Goal: Navigation & Orientation: Find specific page/section

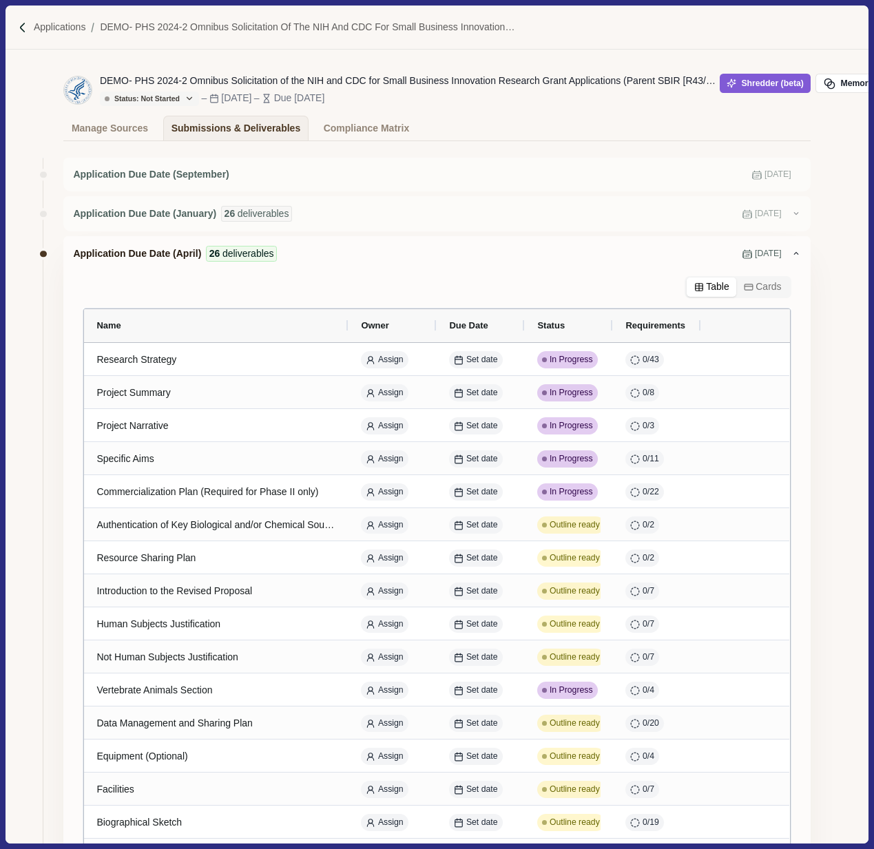
scroll to position [52, 0]
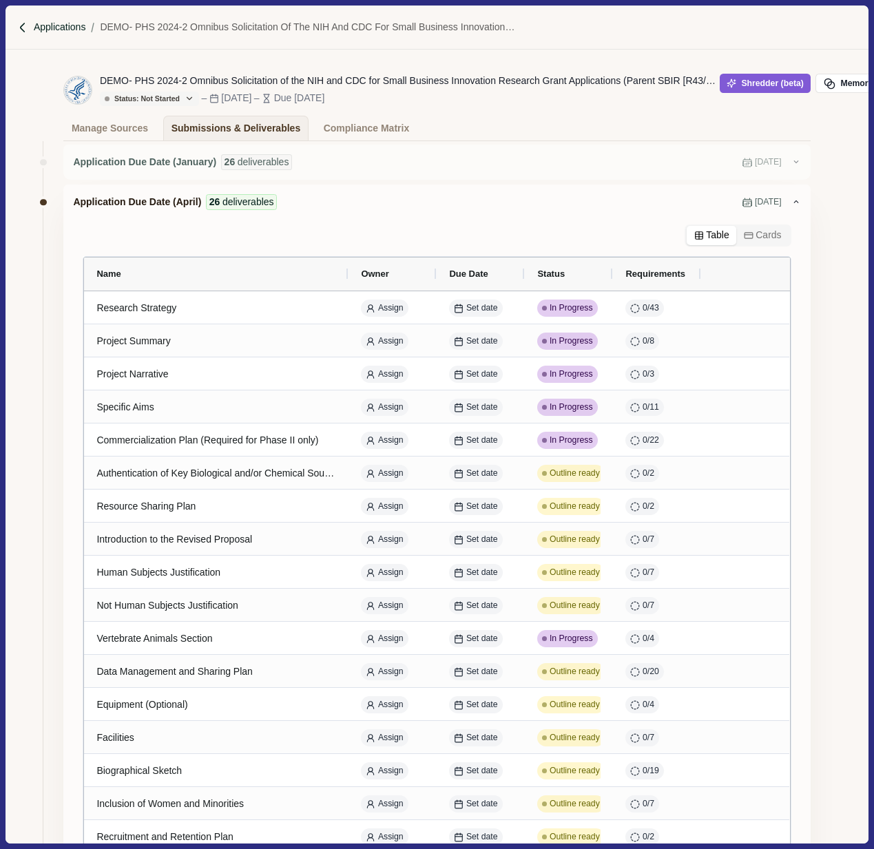
click at [48, 24] on p "Applications" at bounding box center [60, 27] width 52 height 14
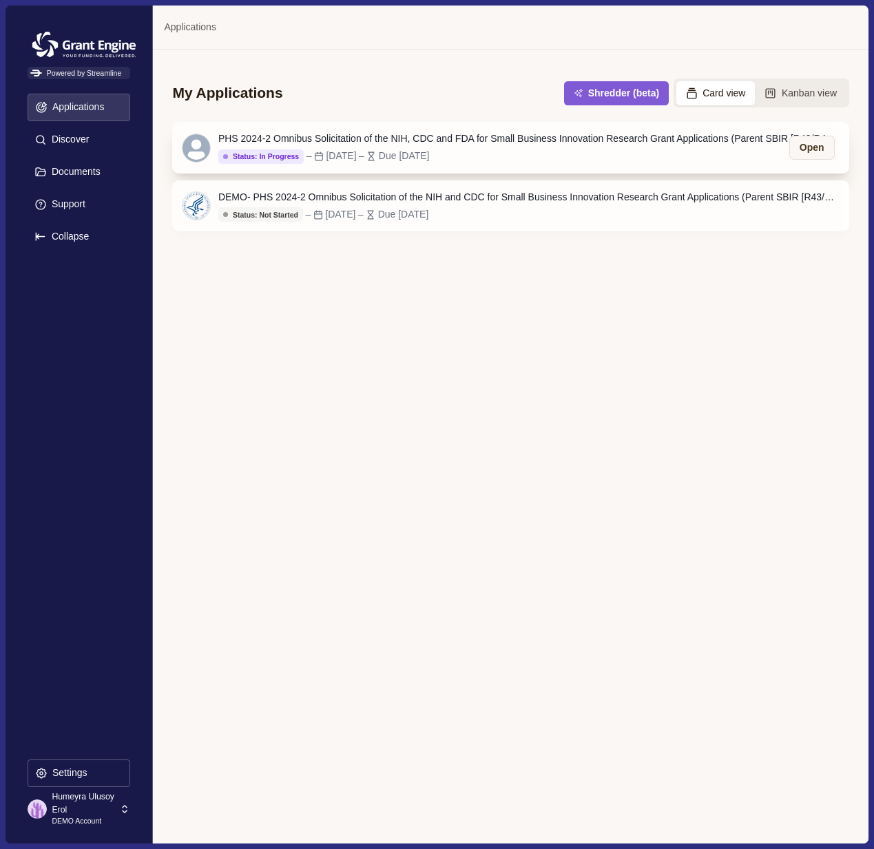
click at [355, 142] on div "PHS 2024-2 Omnibus Solicitation of the NIH, CDC and FDA for Small Business Inno…" at bounding box center [528, 139] width 620 height 14
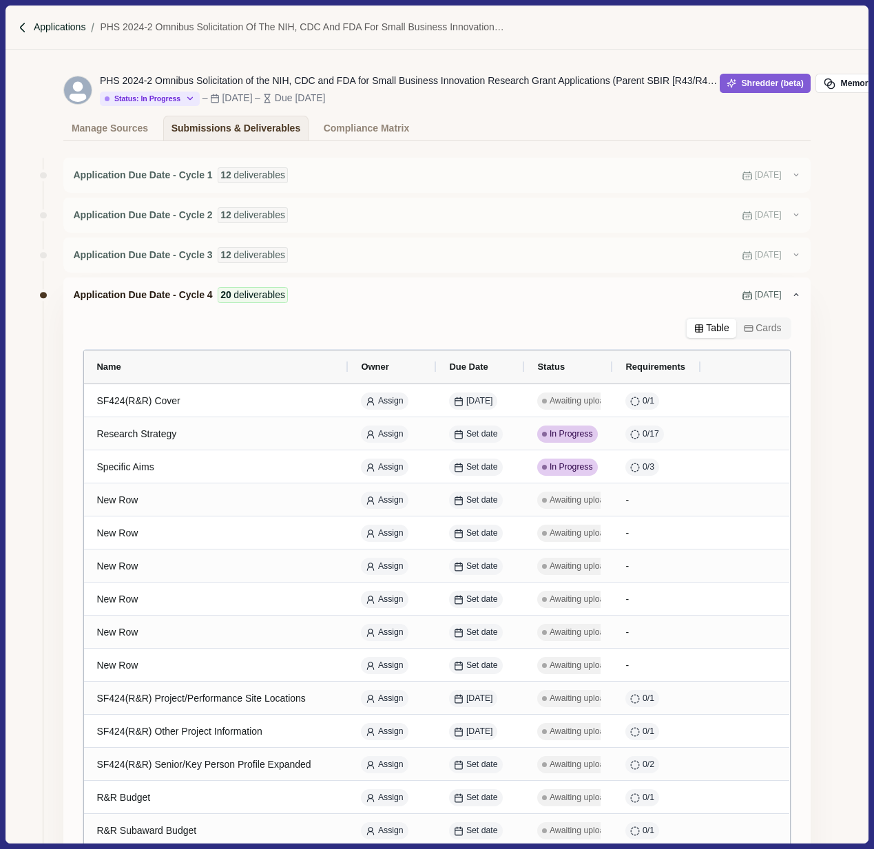
click at [54, 28] on p "Applications" at bounding box center [60, 27] width 52 height 14
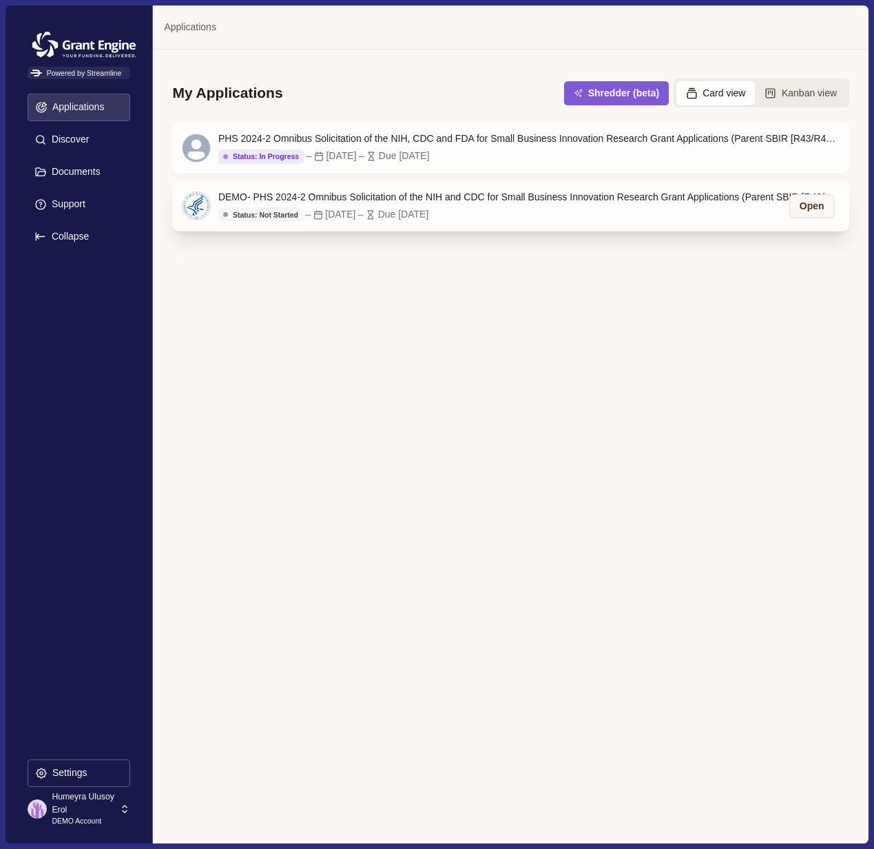
click at [360, 205] on div "DEMO- PHS 2024-2 Omnibus Solicitation of the NIH and CDC for Small Business Inn…" at bounding box center [528, 206] width 620 height 32
